Goal: Communication & Community: Answer question/provide support

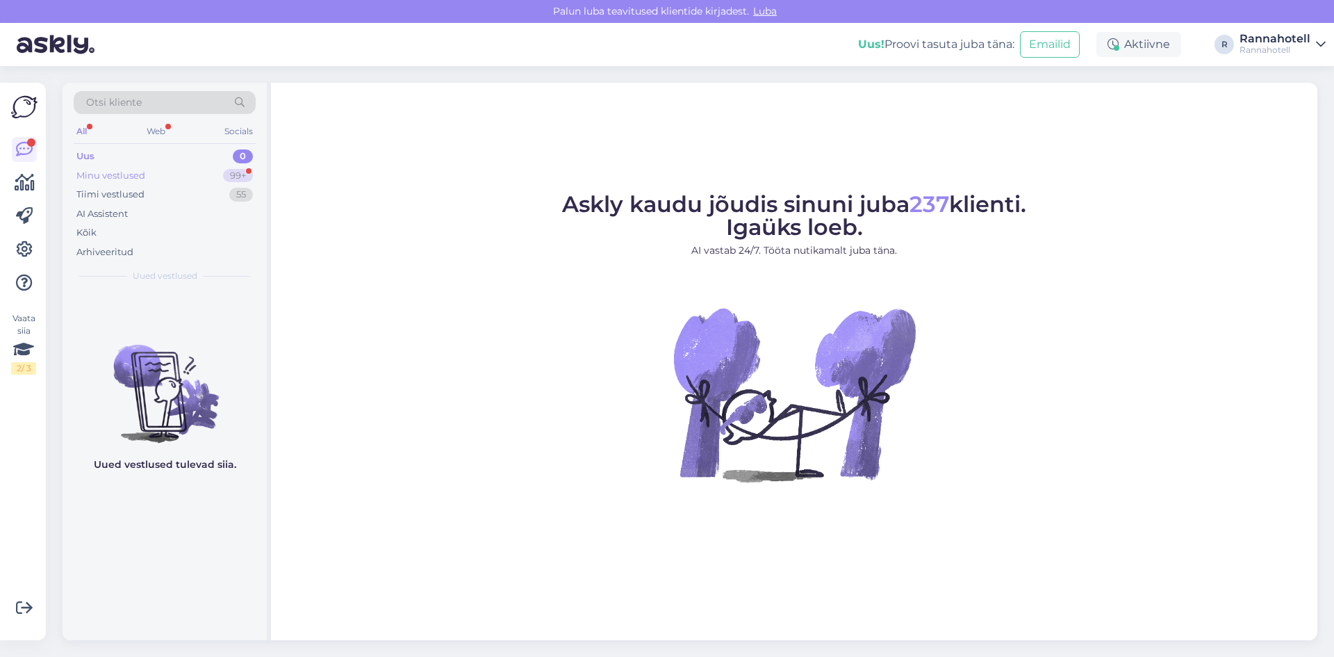
click at [85, 167] on div "Minu vestlused 99+" at bounding box center [165, 175] width 182 height 19
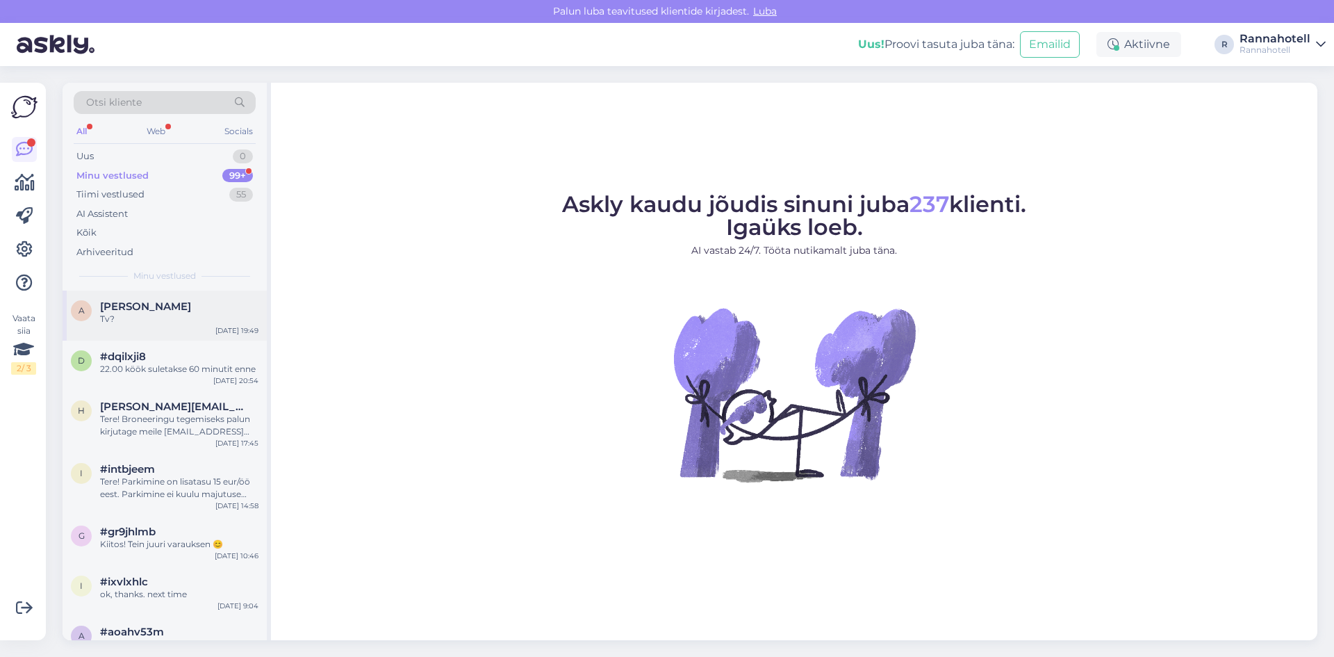
click at [162, 304] on span "[PERSON_NAME]" at bounding box center [145, 306] width 91 height 13
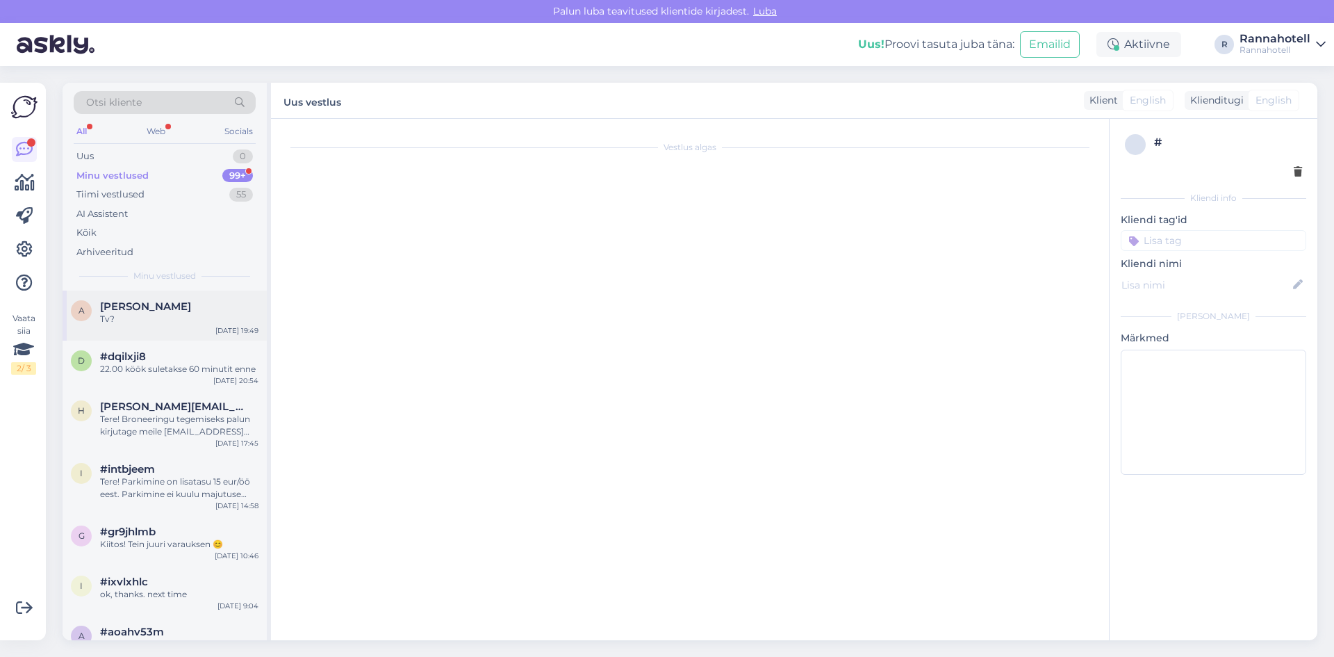
scroll to position [456, 0]
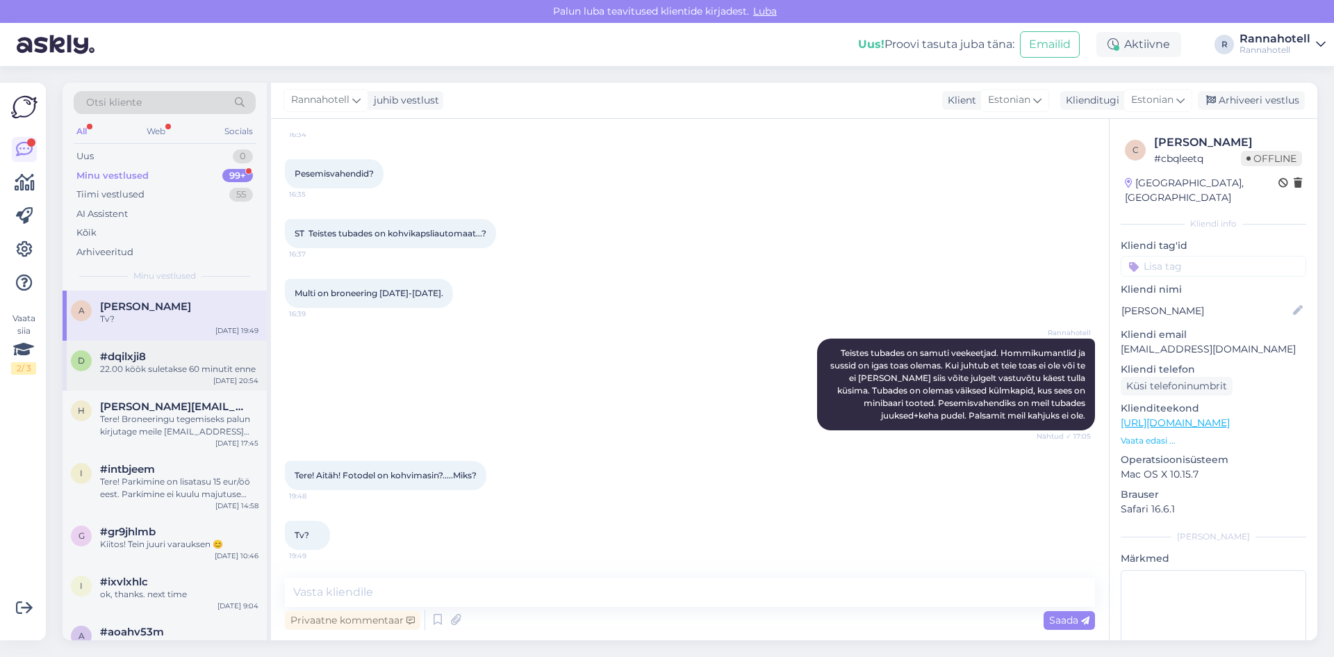
click at [163, 369] on div "22.00 köök suletakse 60 minutit enne" at bounding box center [179, 369] width 158 height 13
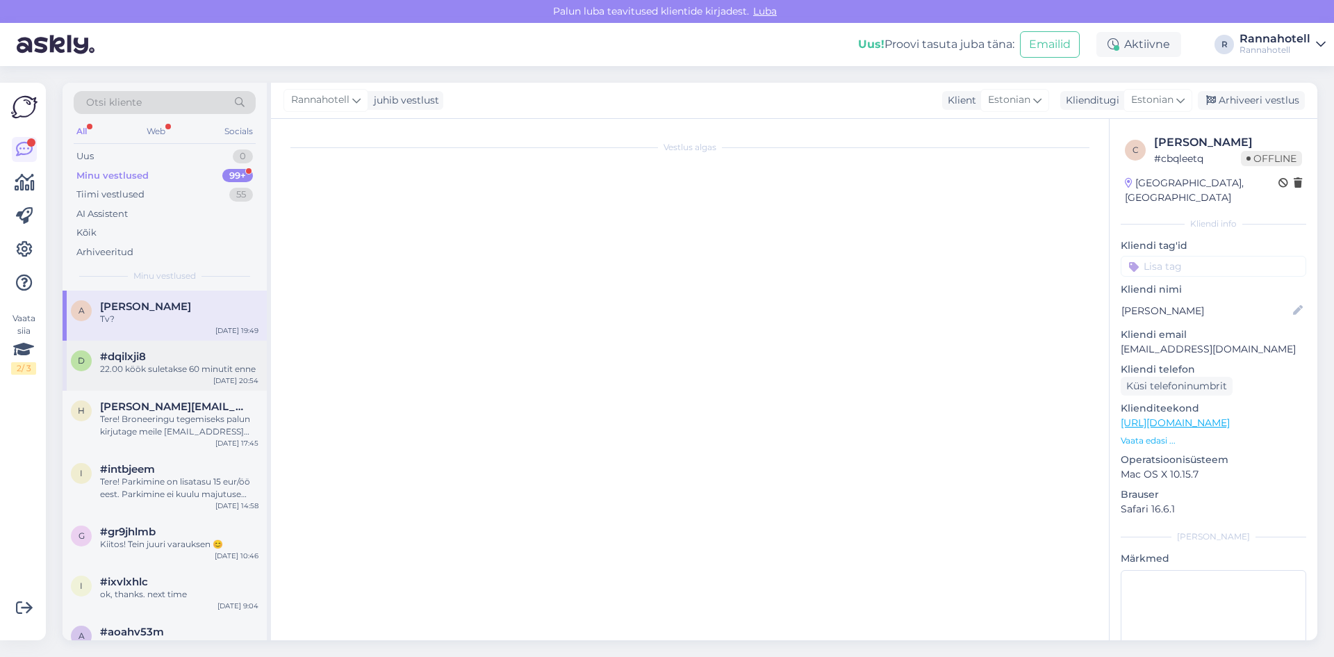
scroll to position [0, 0]
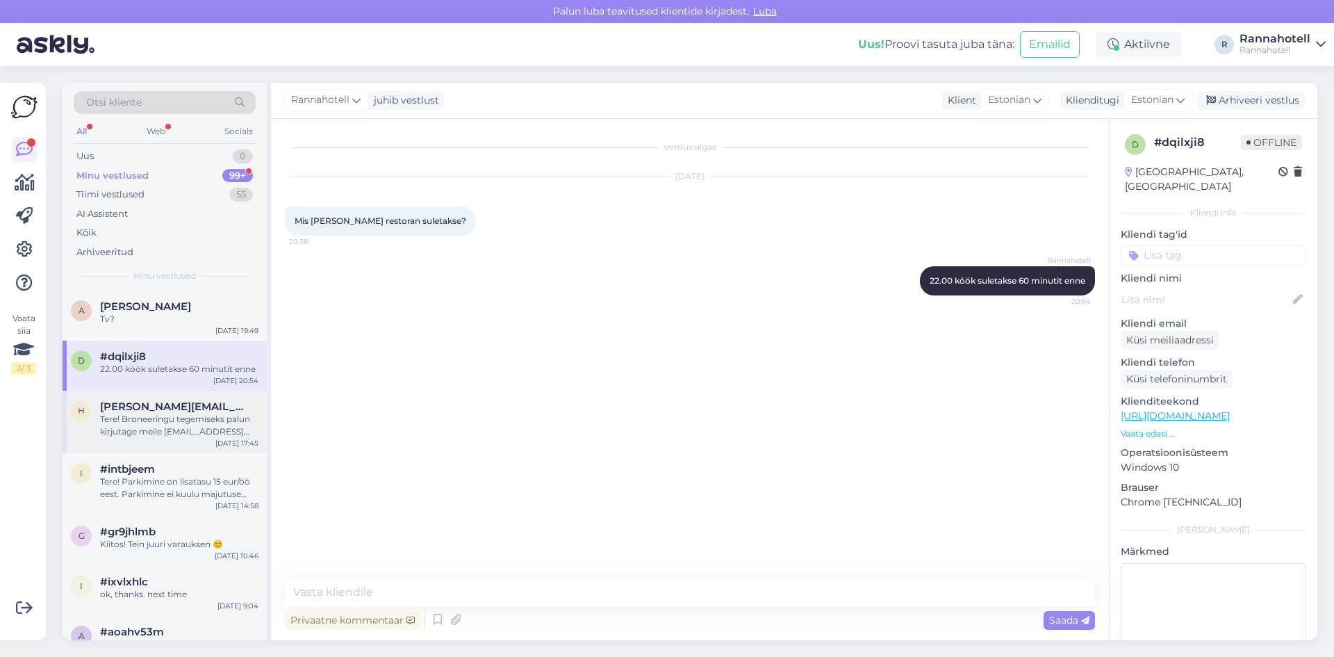
click at [163, 411] on span "[PERSON_NAME][EMAIL_ADDRESS][DOMAIN_NAME]" at bounding box center [172, 406] width 145 height 13
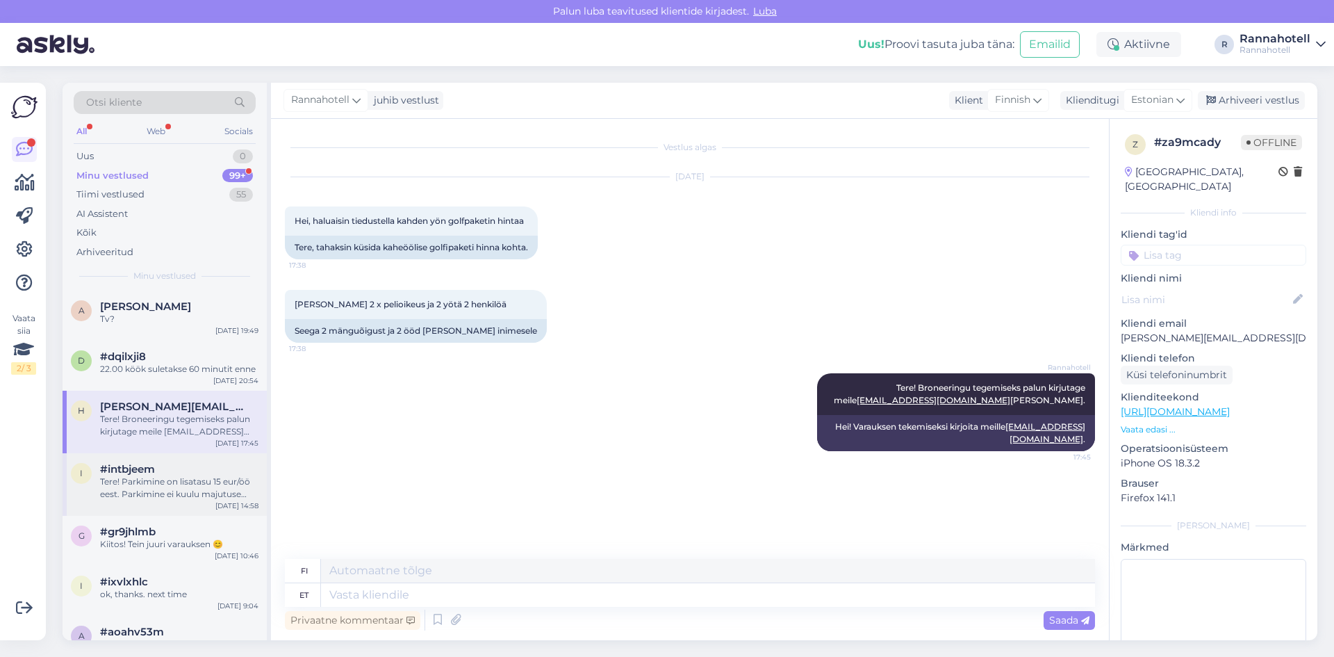
click at [162, 466] on div "#intbjeem" at bounding box center [179, 469] width 158 height 13
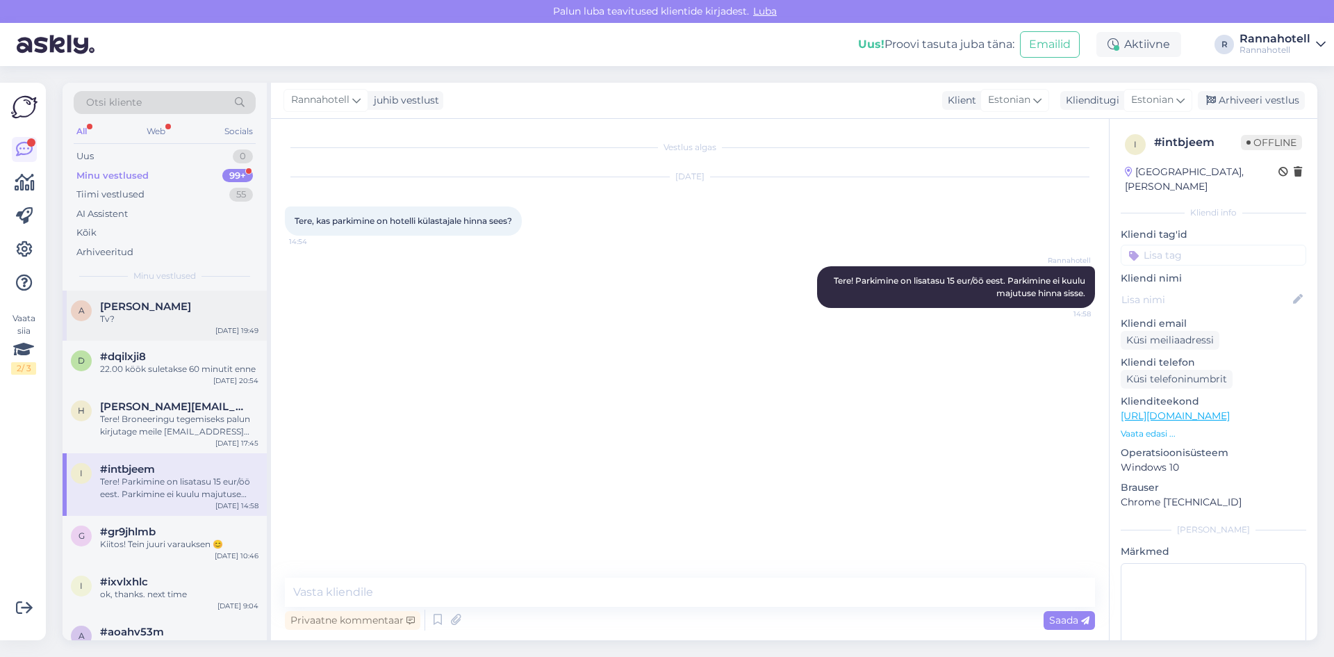
click at [195, 314] on div "Tv?" at bounding box center [179, 319] width 158 height 13
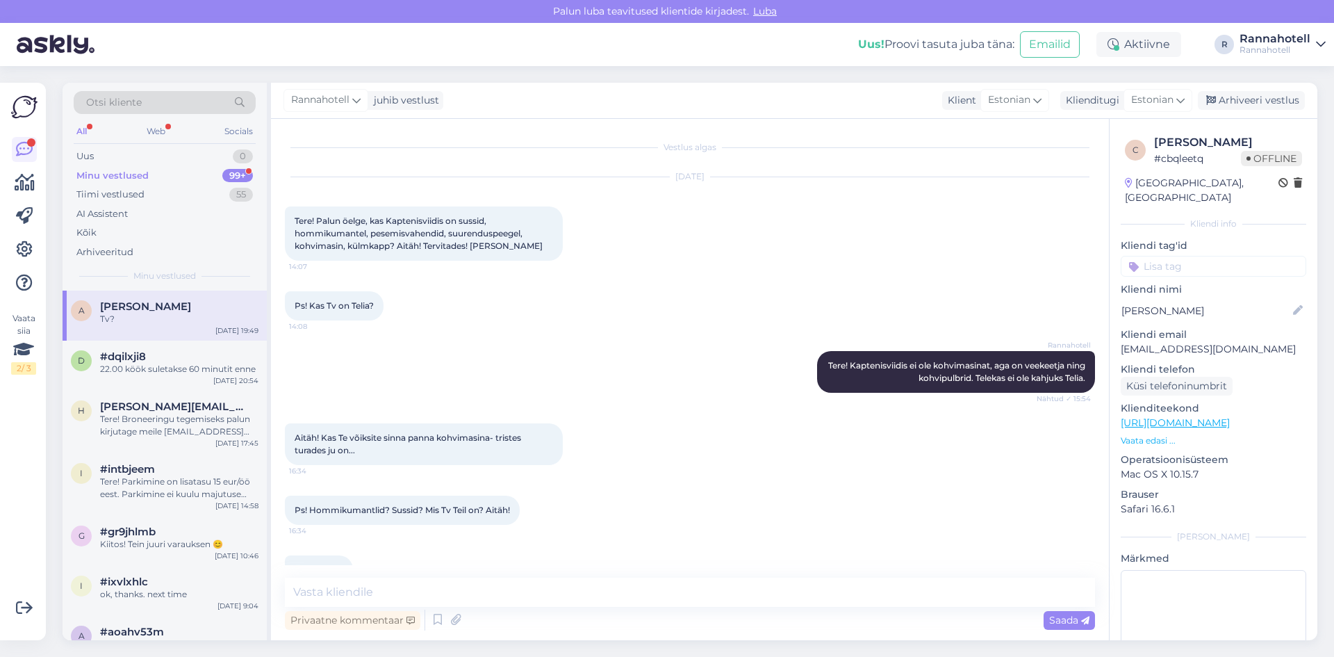
scroll to position [456, 0]
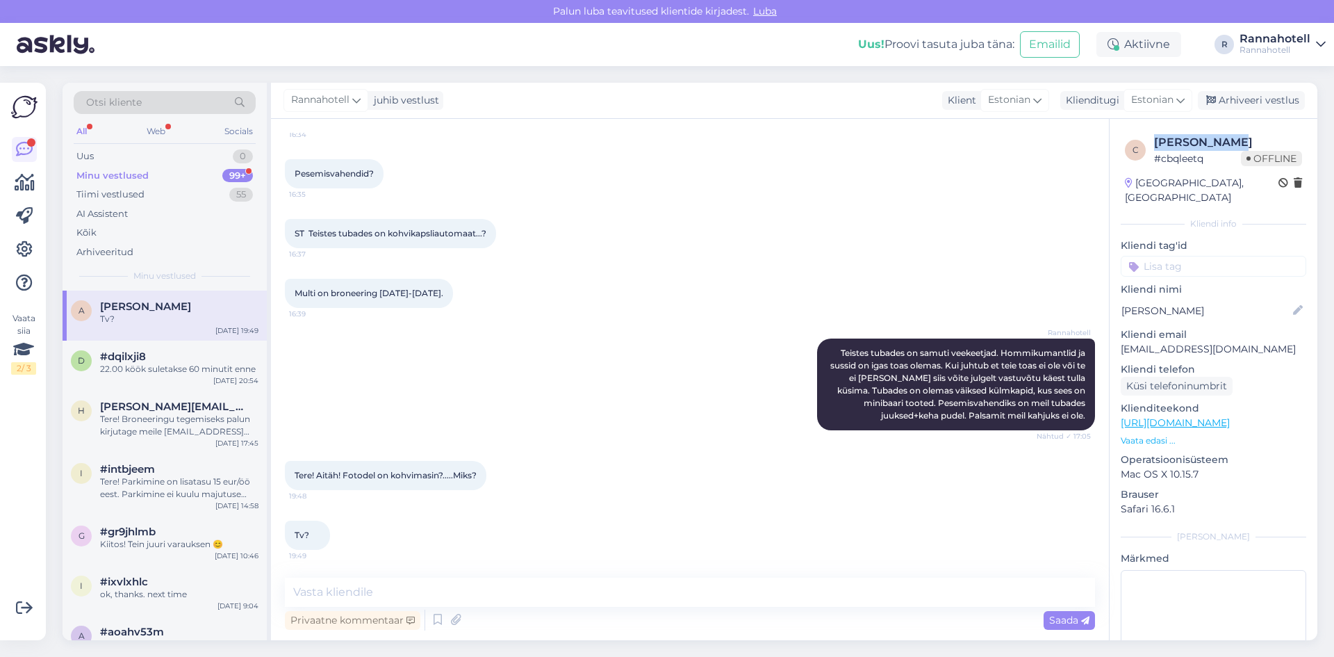
drag, startPoint x: 1226, startPoint y: 142, endPoint x: 1141, endPoint y: 145, distance: 84.8
click at [1142, 145] on div "c [PERSON_NAME] # cbqleetq Offline" at bounding box center [1213, 150] width 177 height 32
copy div "[PERSON_NAME]"
click at [467, 602] on textarea at bounding box center [690, 591] width 810 height 29
type textarea "T"
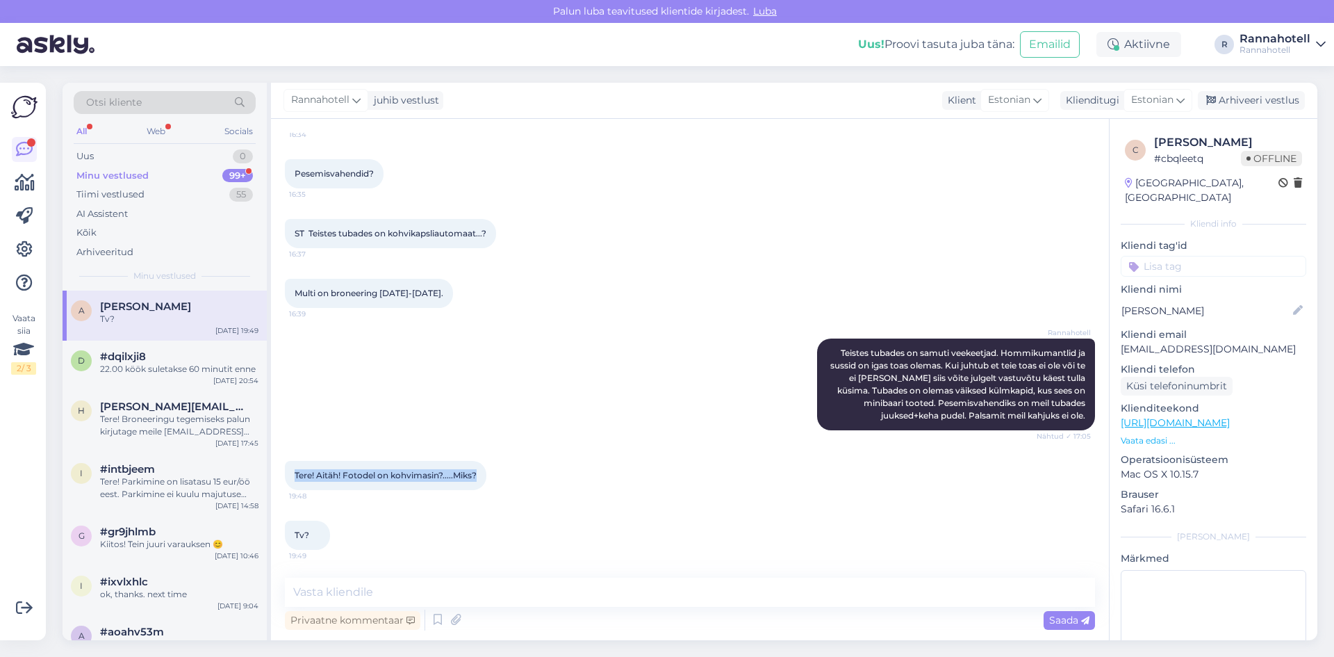
drag, startPoint x: 476, startPoint y: 477, endPoint x: 294, endPoint y: 468, distance: 182.3
click at [294, 468] on div "Tere! Aitäh! Fotodel on kohvimasin?.....Miks? 19:48" at bounding box center [386, 475] width 202 height 29
copy span "Tere! Aitäh! Fotodel on kohvimasin?.....Miks?"
click at [498, 585] on textarea at bounding box center [690, 591] width 810 height 29
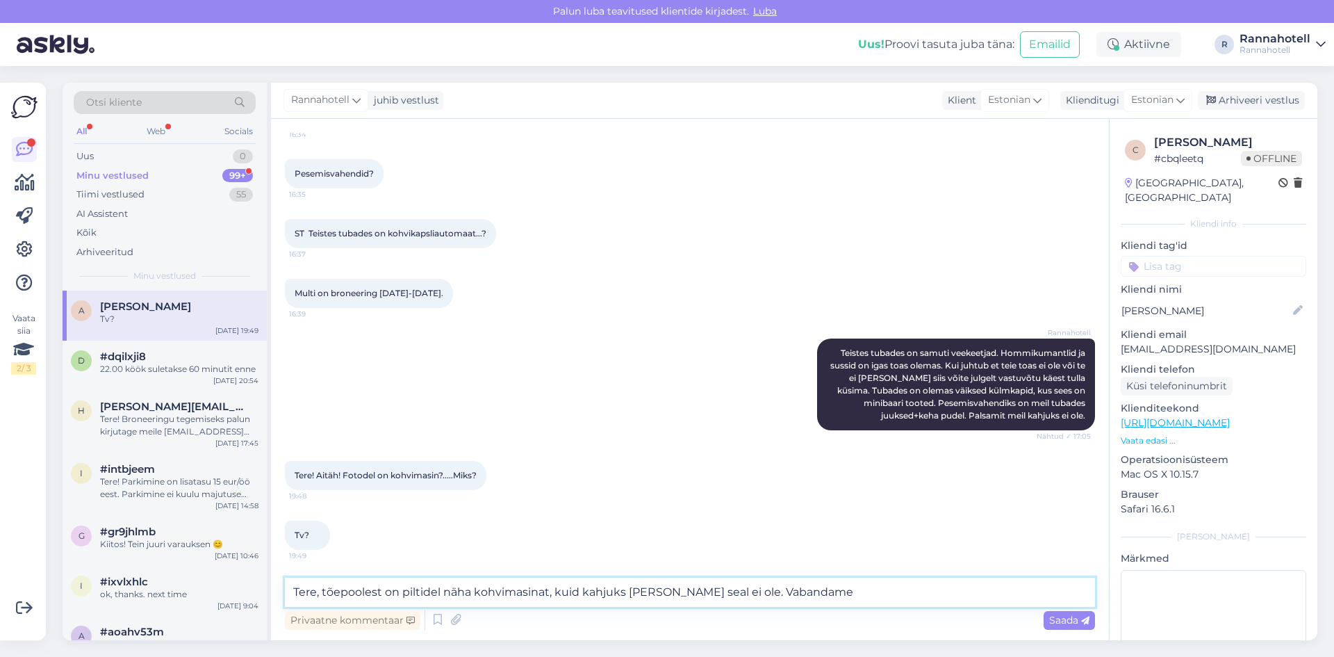
drag, startPoint x: 826, startPoint y: 590, endPoint x: 749, endPoint y: 586, distance: 77.2
click at [749, 586] on textarea "Tere, tõepoolest on piltidel näha kohvimasinat, kuid kahjuks [PERSON_NAME] seal…" at bounding box center [690, 591] width 810 height 29
paste textarea "Vabandame, kui see tekitas segadust – töötame selle nimel, et kõik pildid ja in…"
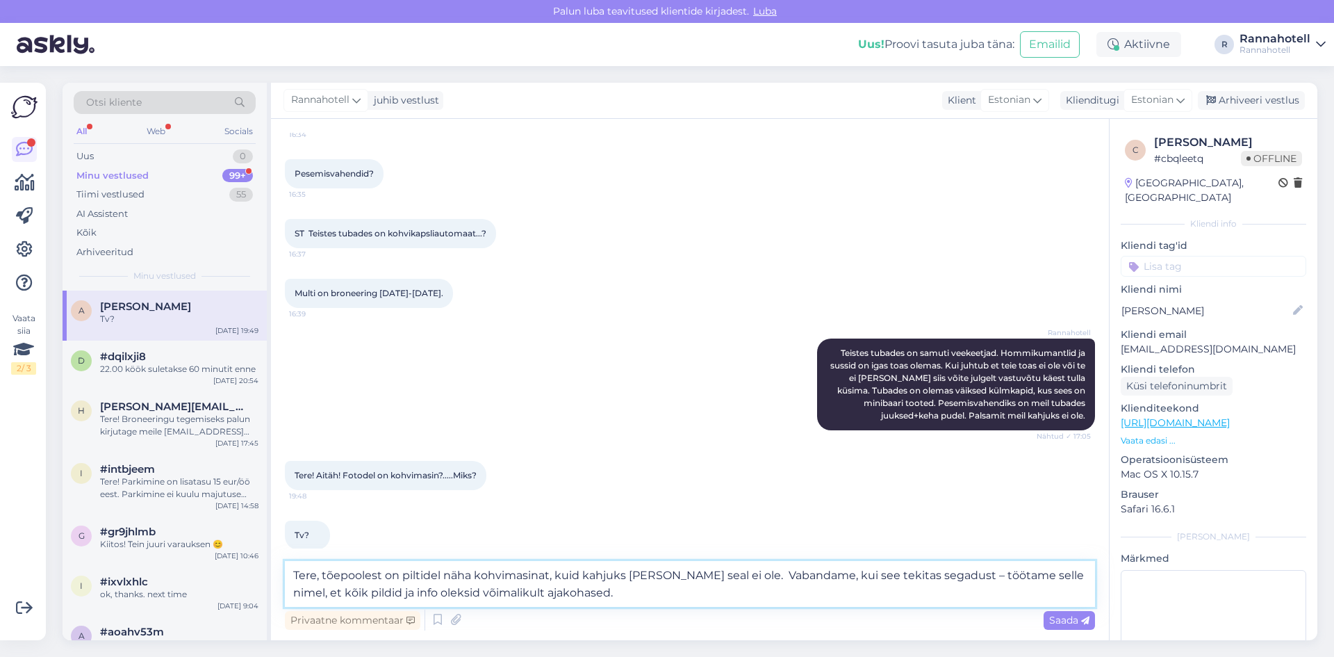
click at [755, 575] on textarea "Tere, tõepoolest on piltidel näha kohvimasinat, kuid kahjuks [PERSON_NAME] seal…" at bounding box center [690, 584] width 810 height 46
click at [967, 575] on textarea "Tere, tõepoolest on piltidel näha kohvimasinat, kuid kahjuks [PERSON_NAME] seal…" at bounding box center [690, 584] width 810 height 46
click at [586, 593] on textarea "Tere, tõepoolest on piltidel näha kohvimasinat, kuid kahjuks [PERSON_NAME] seal…" at bounding box center [690, 584] width 810 height 46
click at [748, 580] on textarea "Tere, tõepoolest on piltidel näha kohvimasinat, kuid kahjuks [PERSON_NAME] seal…" at bounding box center [690, 584] width 810 height 46
click at [750, 573] on textarea "Tere, tõepoolest on piltidel näha kohvimasinat, kuid kahjuks [PERSON_NAME] seal…" at bounding box center [690, 584] width 810 height 46
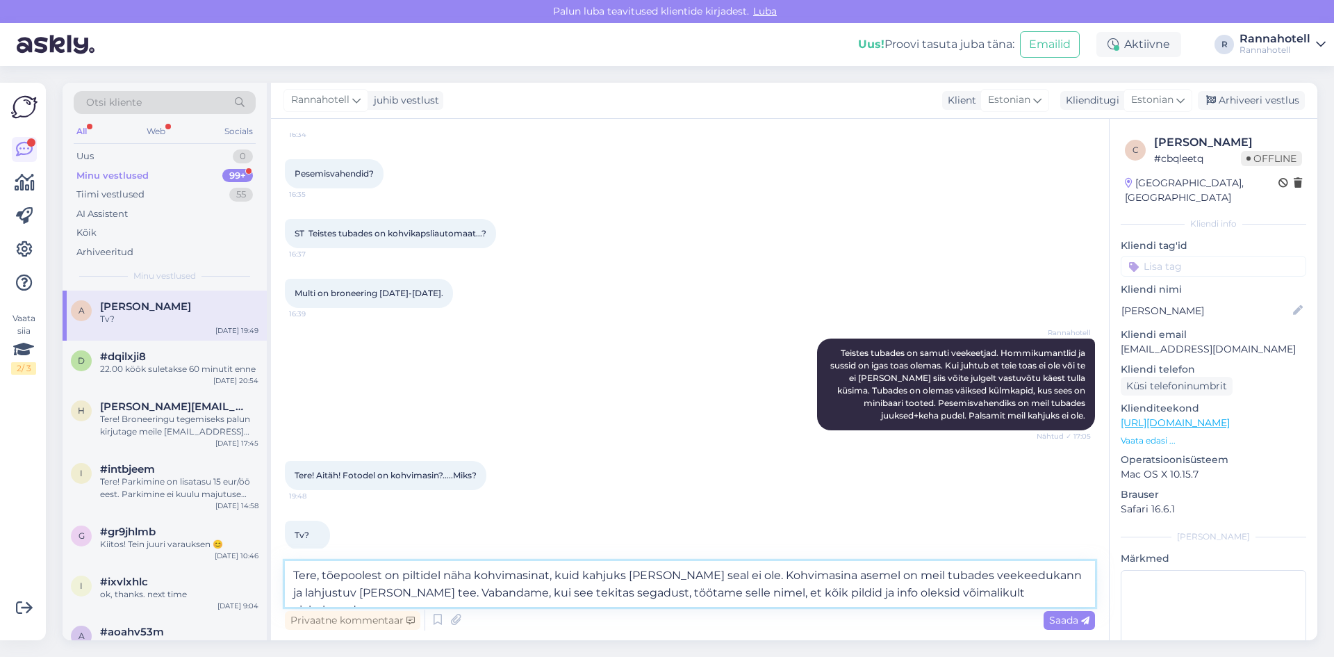
click at [295, 591] on textarea "Tere, tõepoolest on piltidel näha kohvimasinat, kuid kahjuks [PERSON_NAME] seal…" at bounding box center [690, 584] width 810 height 46
click at [320, 590] on textarea "Tere, tõepoolest on piltidel näha kohvimasinat, kuid kahjuks [PERSON_NAME] seal…" at bounding box center [690, 584] width 810 height 46
click at [345, 590] on textarea "Tere, tõepoolest on piltidel näha kohvimasinat, kuid kahjuks [PERSON_NAME] seal…" at bounding box center [690, 584] width 810 height 46
click at [1024, 593] on textarea "Tere, tõepoolest on piltidel näha kohvimasinat, kuid kahjuks [PERSON_NAME] seal…" at bounding box center [690, 584] width 810 height 46
click at [357, 573] on textarea "Tere, tõepoolest on piltidel näha kohvimasinat, kuid kahjuks [PERSON_NAME] seal…" at bounding box center [690, 584] width 810 height 46
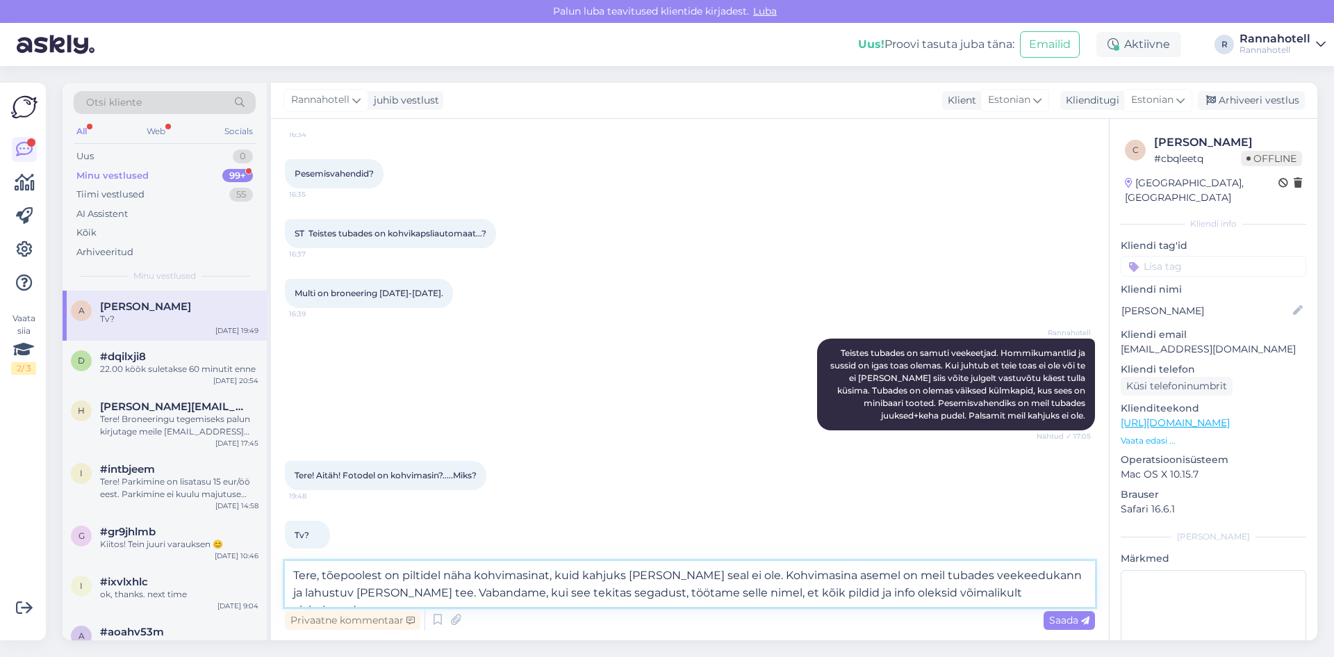
click at [1017, 591] on textarea "Tere, tõepoolest on piltidel näha kohvimasinat, kuid kahjuks [PERSON_NAME] seal…" at bounding box center [690, 584] width 810 height 46
click at [1024, 592] on textarea "Tere, tõepoolest on piltidel näha kohvimasinat, kuid kahjuks [PERSON_NAME] seal…" at bounding box center [690, 584] width 810 height 46
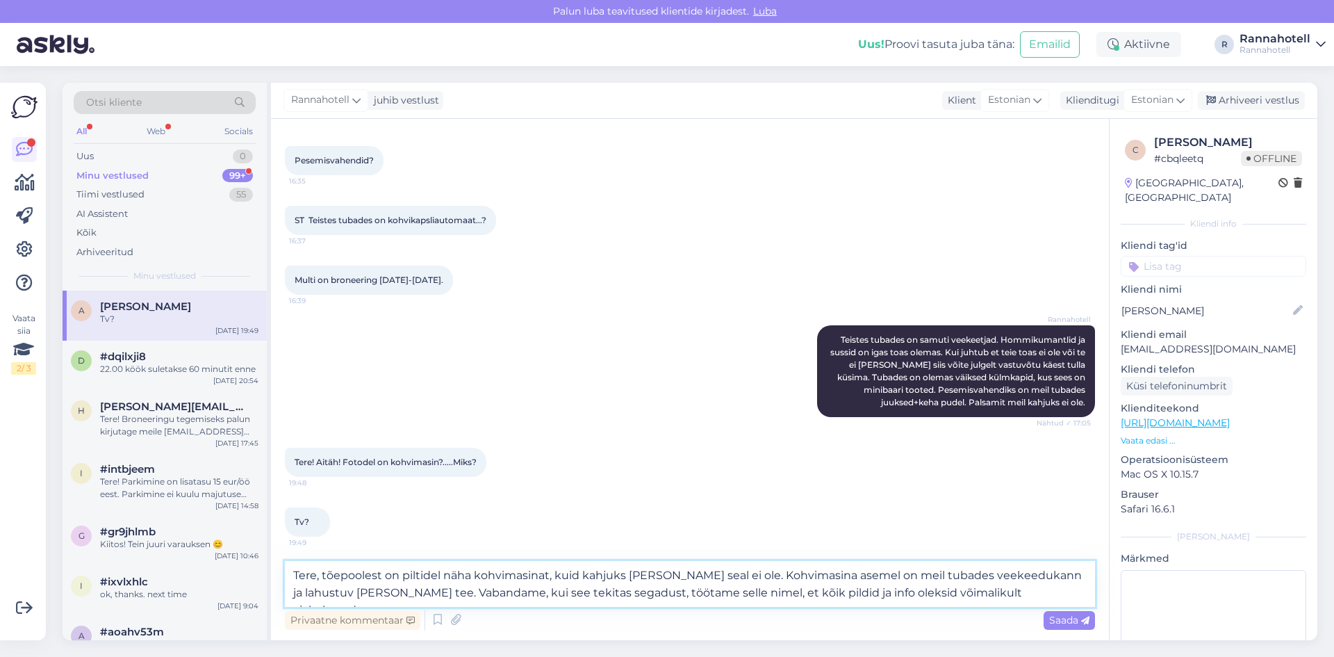
scroll to position [472, 0]
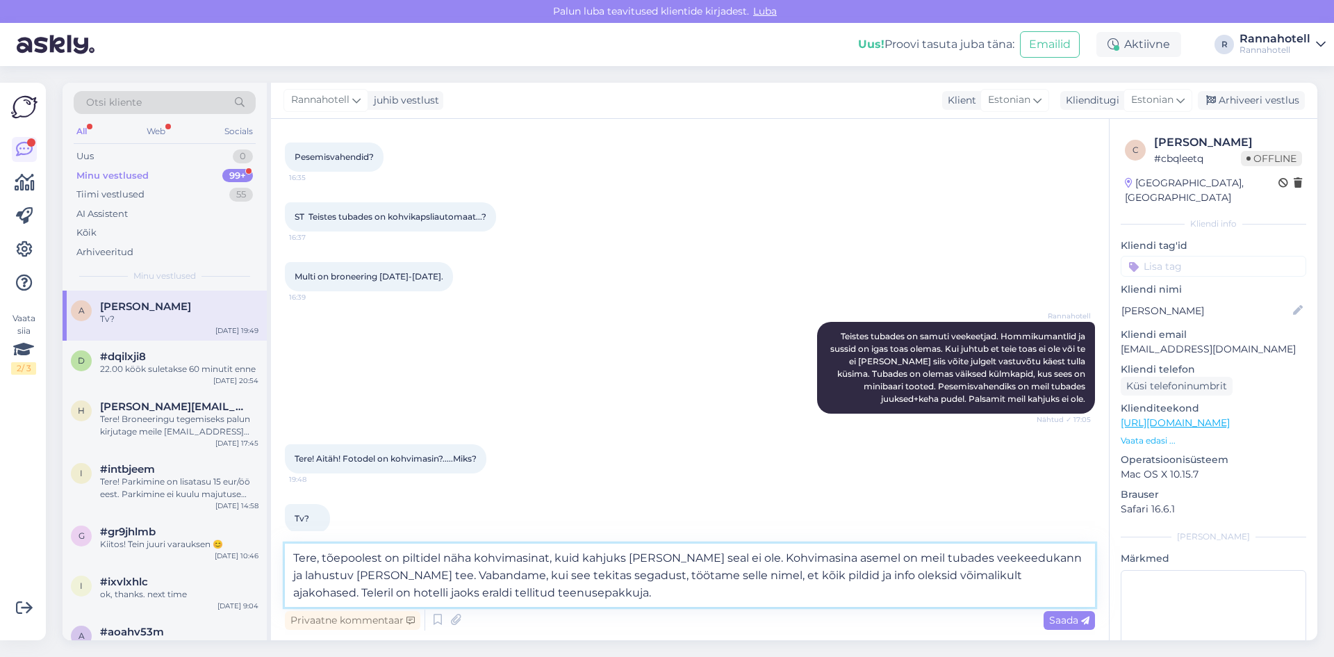
click at [689, 557] on textarea "Tere, tõepoolest on piltidel näha kohvimasinat, kuid kahjuks [PERSON_NAME] seal…" at bounding box center [690, 574] width 810 height 63
type textarea "Tere, tõepoolest on piltidel näha kohvimasinat, kuid kahjuks [PERSON_NAME] meie…"
click at [1084, 625] on span "Saada" at bounding box center [1069, 620] width 40 height 13
click at [1084, 625] on div "Vestlus algas [DATE] Tere! Palun öelge, kas Kaptenisviidis on sussid, hommikuma…" at bounding box center [690, 379] width 838 height 521
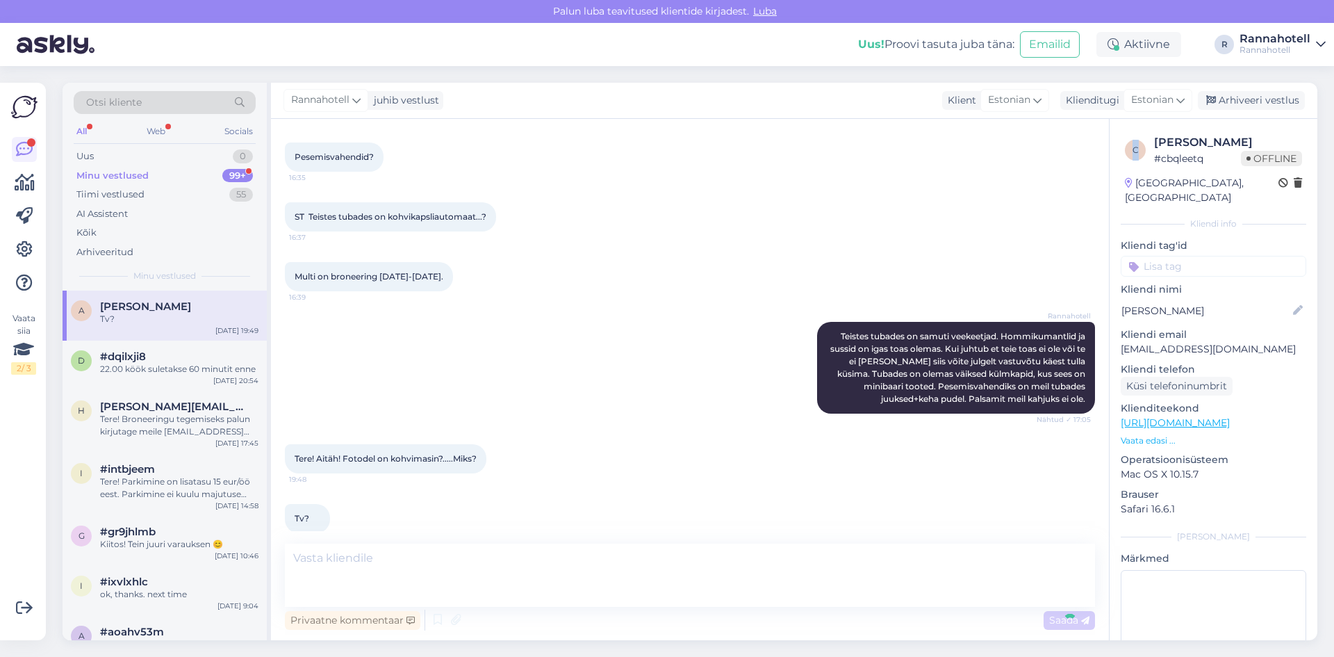
scroll to position [607, 0]
